Goal: Find contact information: Obtain details needed to contact an individual or organization

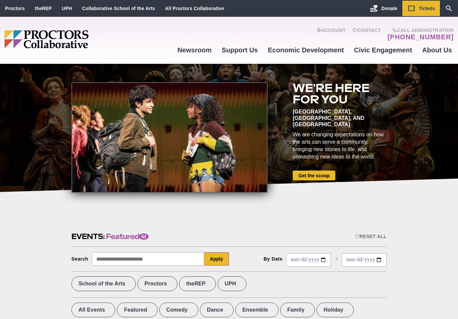
click at [76, 45] on img "Main site navigation and header" at bounding box center [72, 39] width 136 height 18
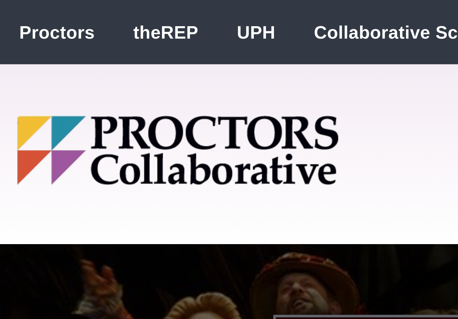
click at [59, 35] on img "Main site navigation and header" at bounding box center [72, 39] width 136 height 18
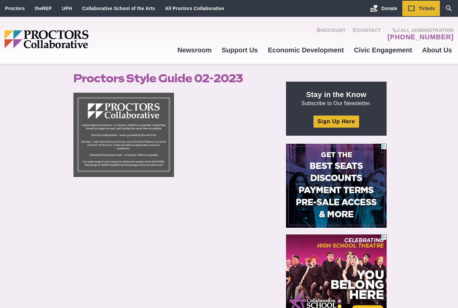
click at [143, 148] on img at bounding box center [123, 135] width 101 height 84
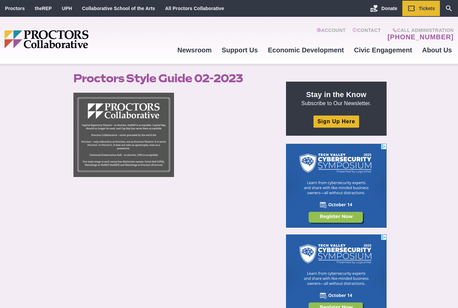
click at [308, 73] on link "Contact Us" at bounding box center [334, 75] width 98 height 11
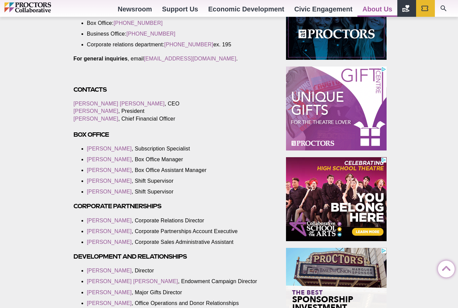
scroll to position [325, 0]
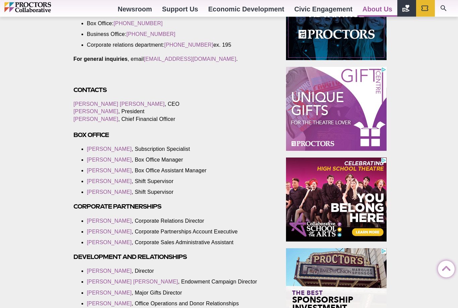
click at [92, 122] on link "[PERSON_NAME]" at bounding box center [95, 119] width 45 height 6
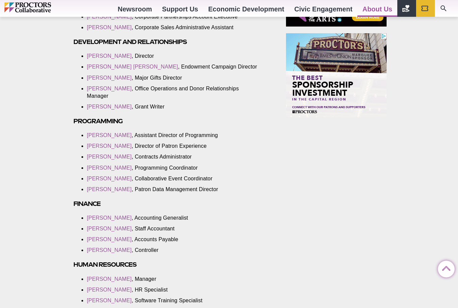
scroll to position [539, 0]
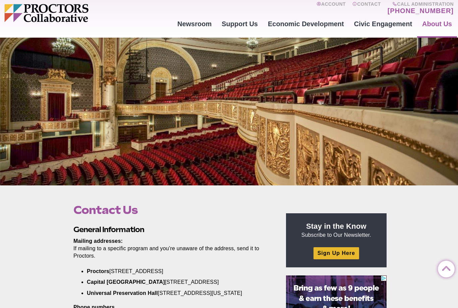
scroll to position [0, 0]
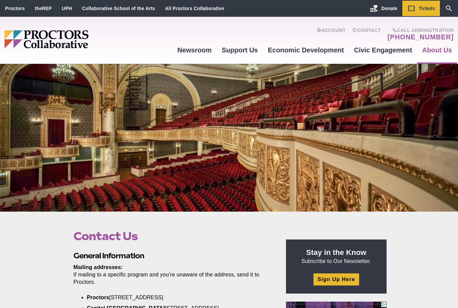
click at [307, 74] on link "Newsroom" at bounding box center [335, 75] width 98 height 11
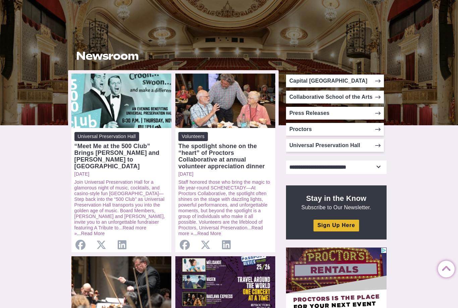
scroll to position [84, 0]
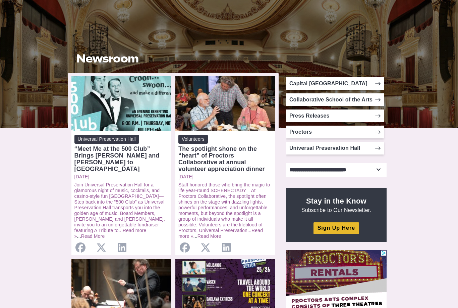
click at [244, 210] on link "Staff honored those who bring the magic to life year-round SCHENECTADY—At Proct…" at bounding box center [224, 207] width 92 height 51
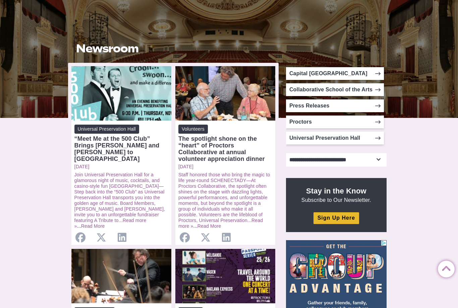
scroll to position [93, 0]
